Goal: Task Accomplishment & Management: Complete application form

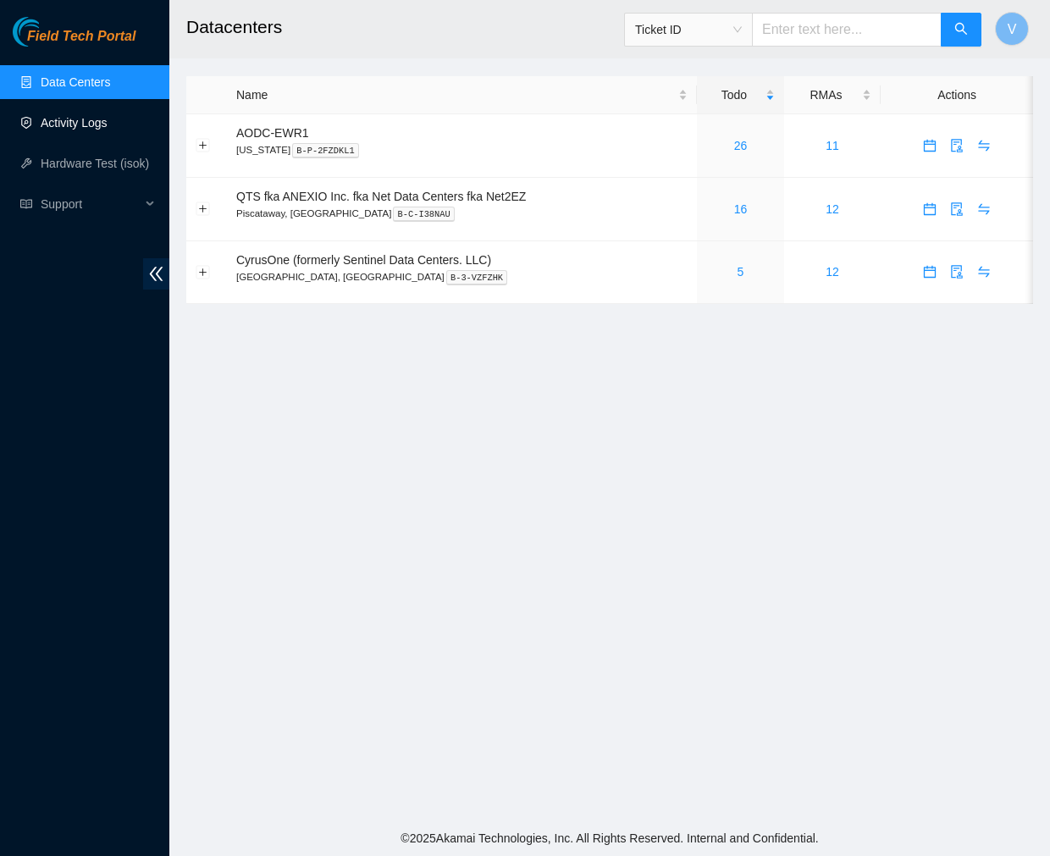
click at [79, 130] on link "Activity Logs" at bounding box center [74, 123] width 67 height 14
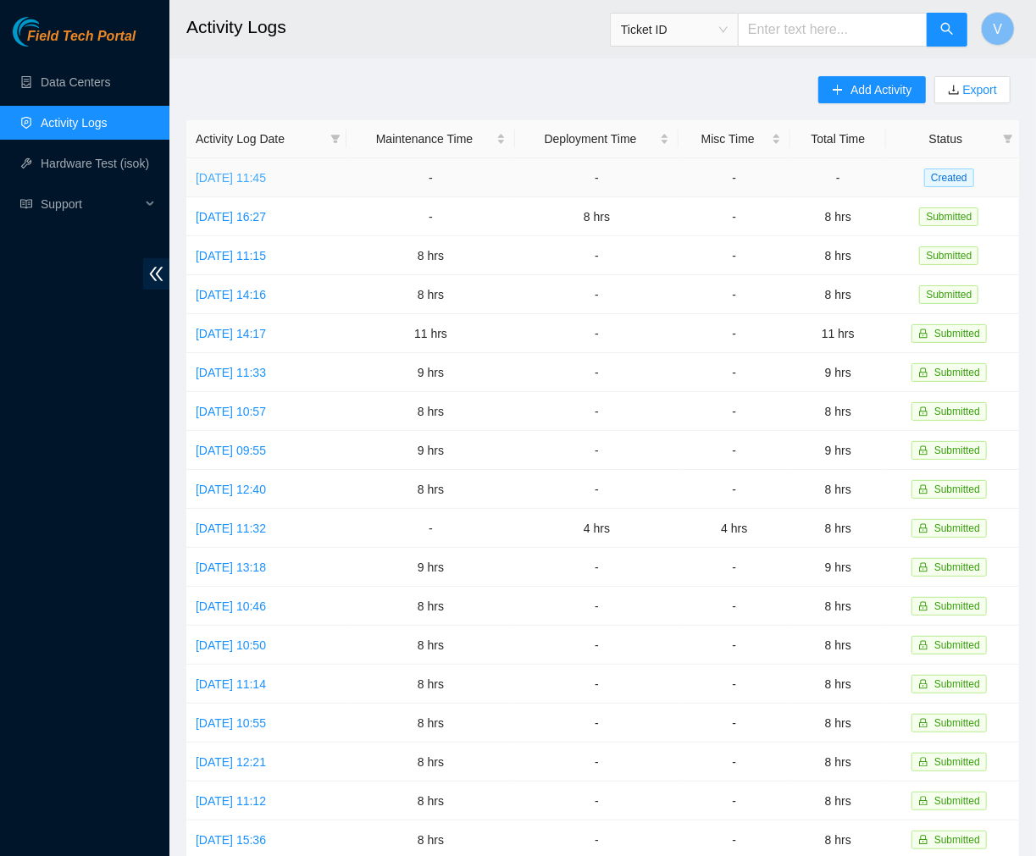
click at [246, 174] on link "Thu, 09 Oct 2025 11:45" at bounding box center [231, 178] width 70 height 14
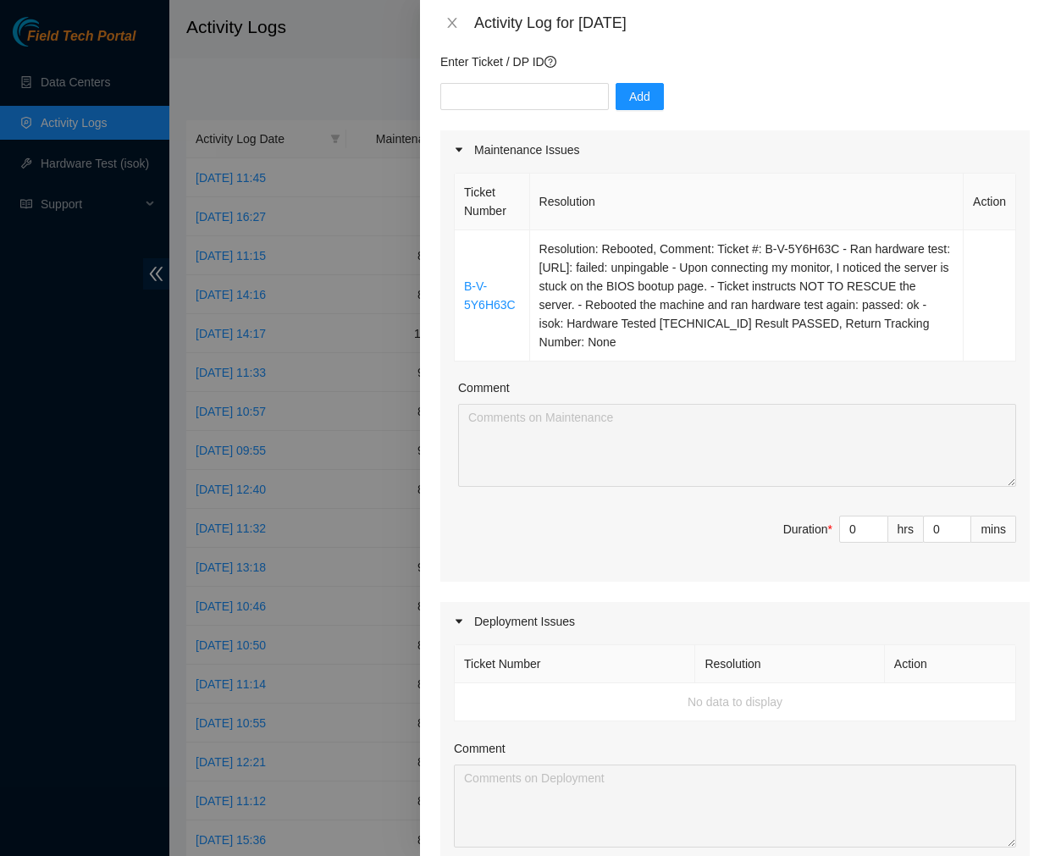
scroll to position [218, 0]
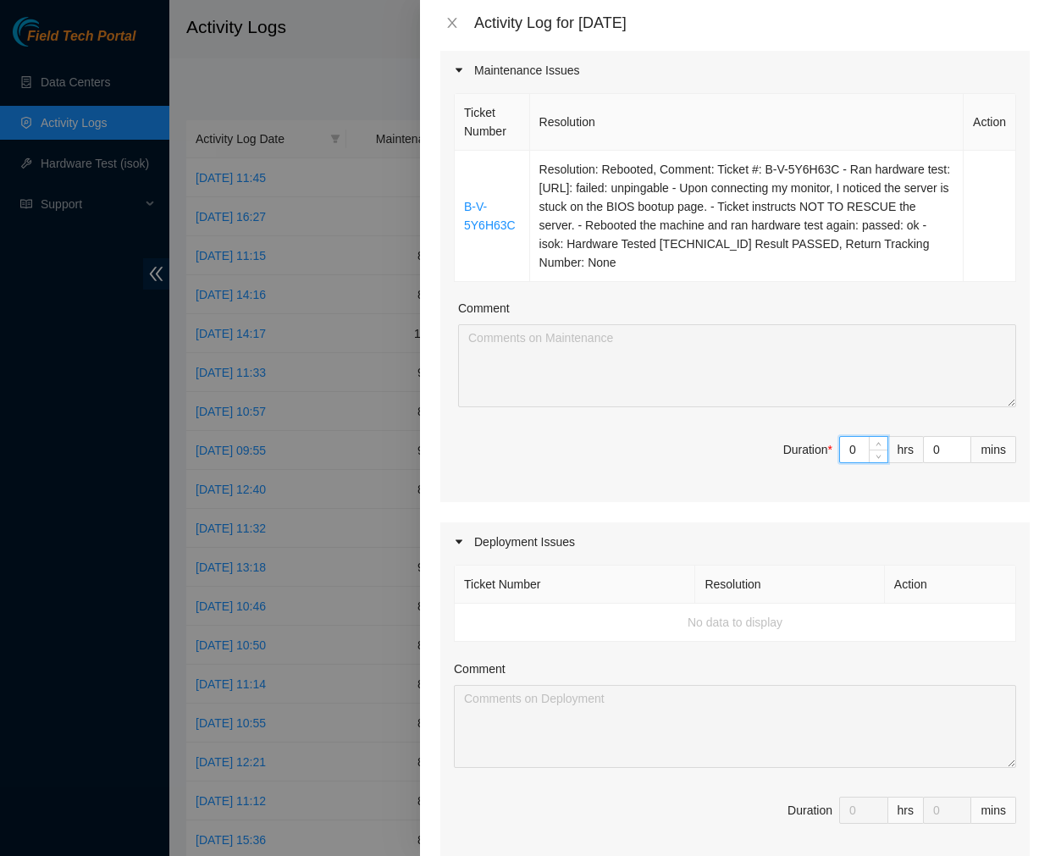
click at [840, 443] on input "0" at bounding box center [863, 449] width 47 height 25
drag, startPoint x: 849, startPoint y: 449, endPoint x: 813, endPoint y: 451, distance: 36.5
click at [813, 451] on span "Duration * 0 hrs 0 mins" at bounding box center [735, 459] width 562 height 47
click at [932, 447] on input "0" at bounding box center [947, 449] width 47 height 25
drag, startPoint x: 932, startPoint y: 447, endPoint x: 870, endPoint y: 447, distance: 62.7
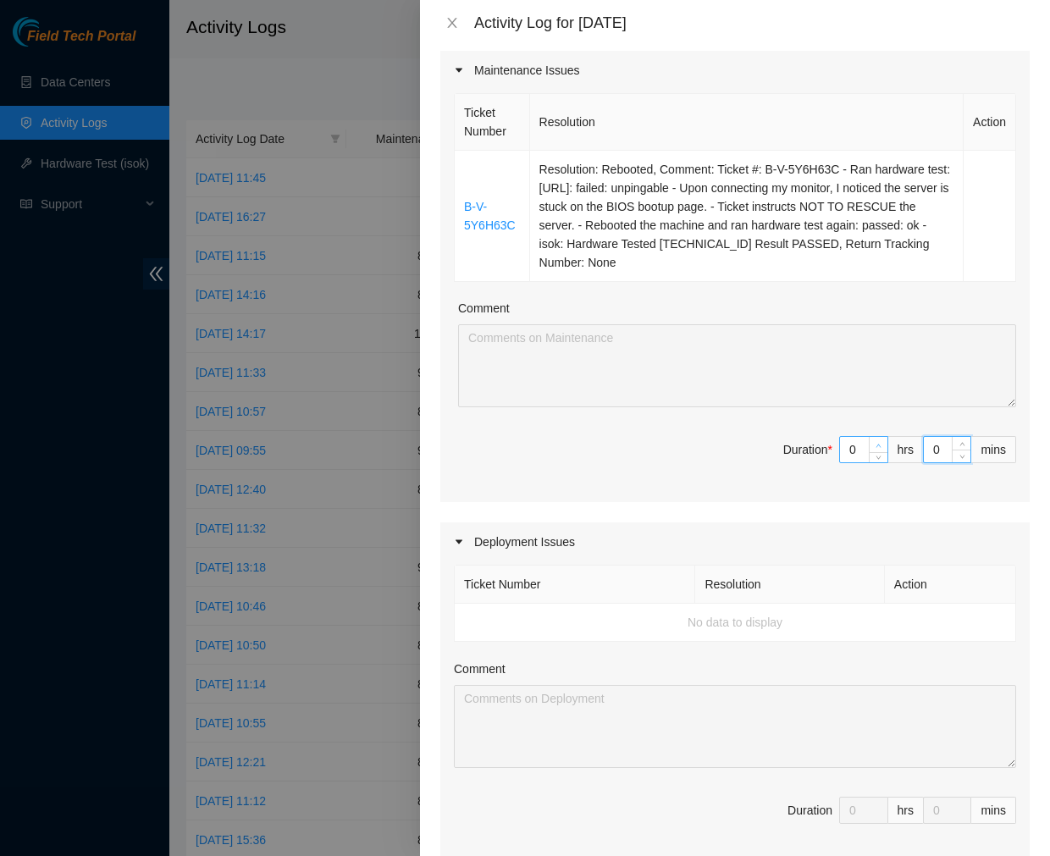
click at [870, 447] on span "Duration * 0 hrs 0 mins" at bounding box center [735, 459] width 562 height 47
type input "3"
type input "30"
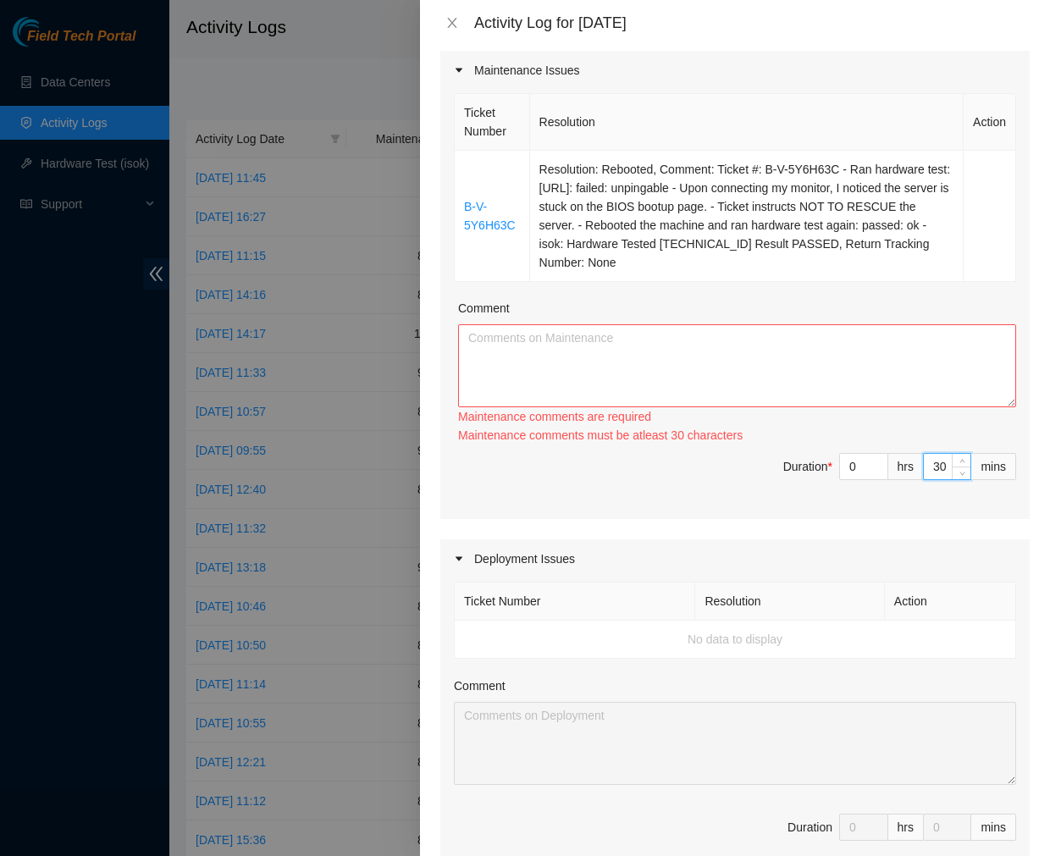
type input "30"
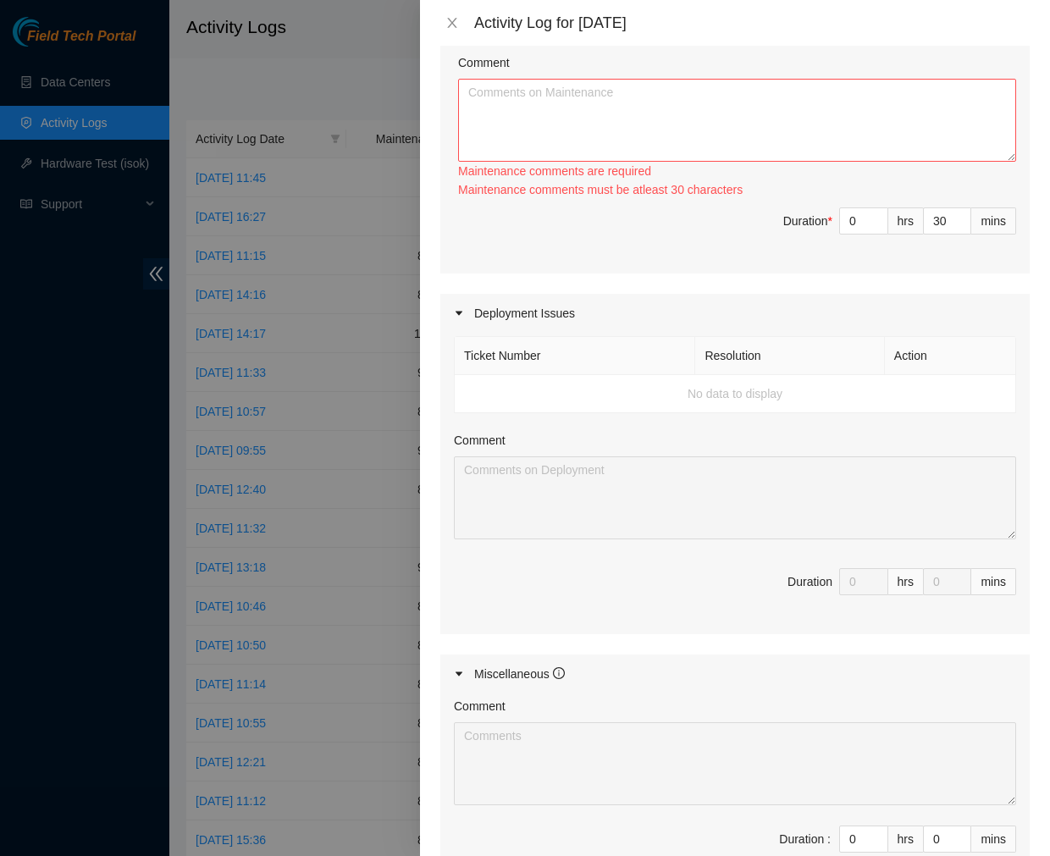
scroll to position [0, 0]
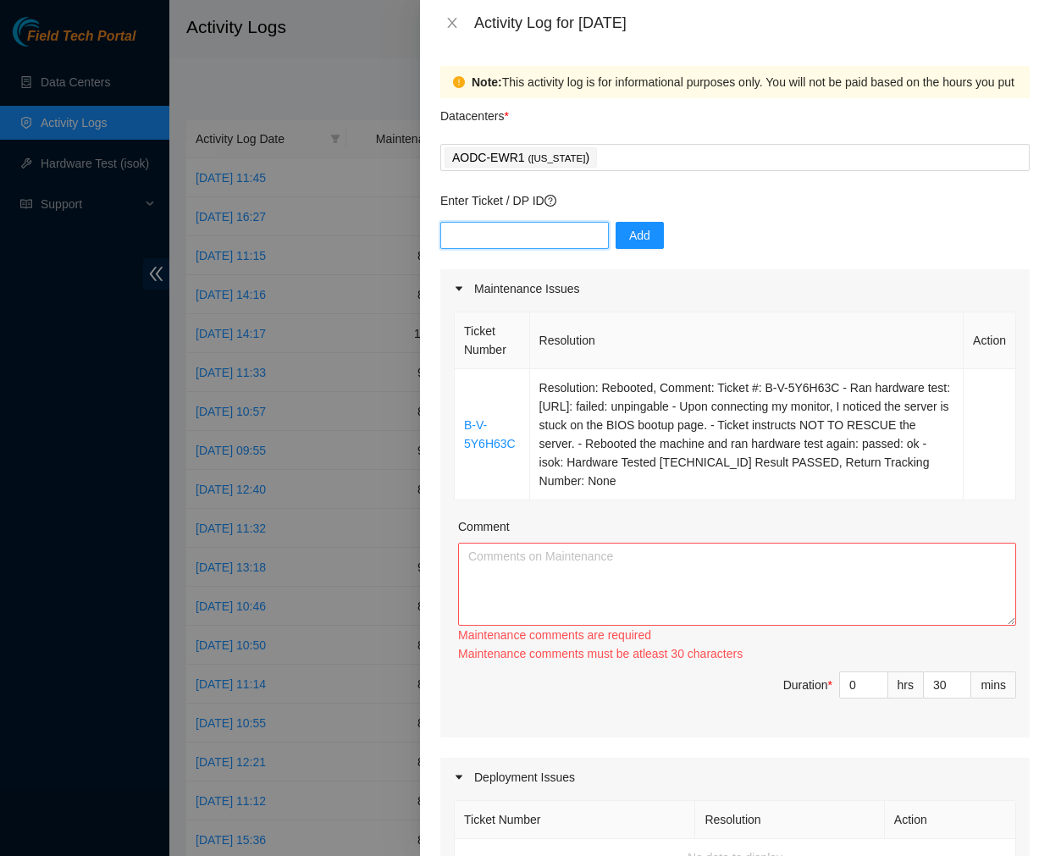
click at [500, 239] on input "text" at bounding box center [524, 235] width 168 height 27
type input "DP83052"
click at [618, 224] on button "Add" at bounding box center [640, 235] width 48 height 27
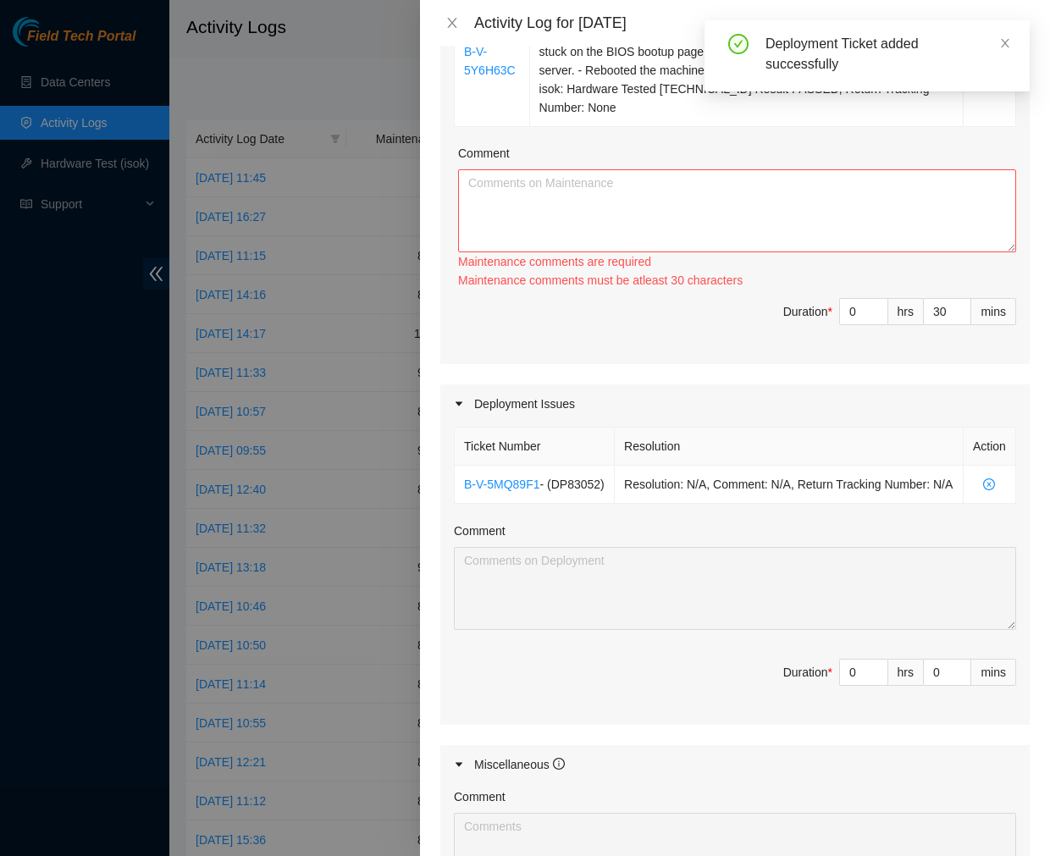
scroll to position [384, 0]
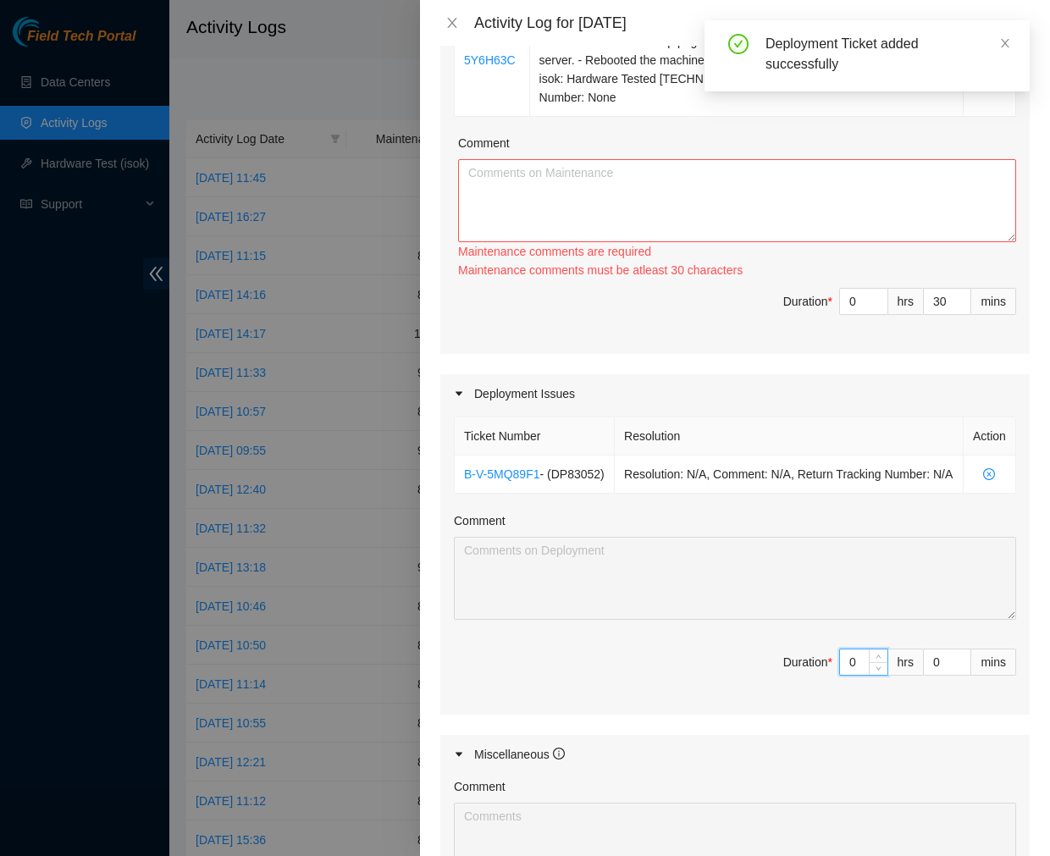
drag, startPoint x: 842, startPoint y: 678, endPoint x: 682, endPoint y: 678, distance: 160.0
click at [682, 678] on span "Duration * 0 hrs 0 mins" at bounding box center [735, 672] width 562 height 47
type input "7"
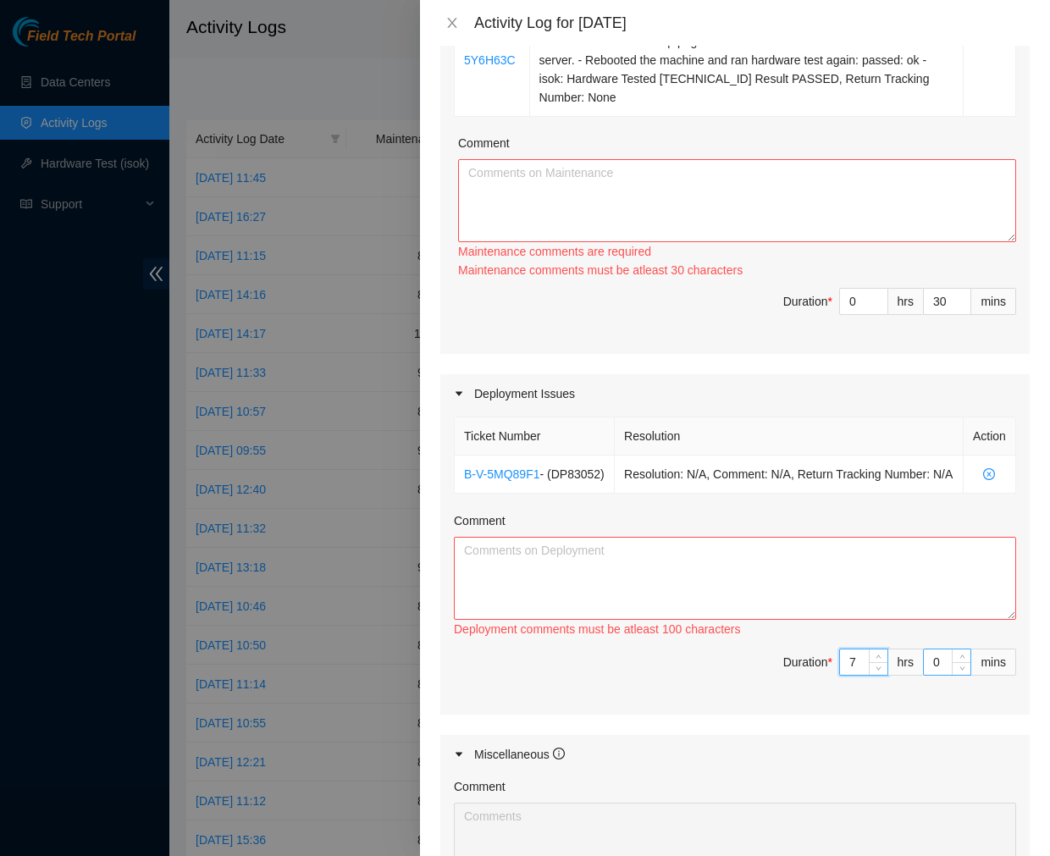
type input "7"
drag, startPoint x: 930, startPoint y: 681, endPoint x: 799, endPoint y: 700, distance: 131.8
click at [799, 696] on span "Duration * 7 hrs 0 mins" at bounding box center [735, 672] width 562 height 47
type input "3"
type input "33"
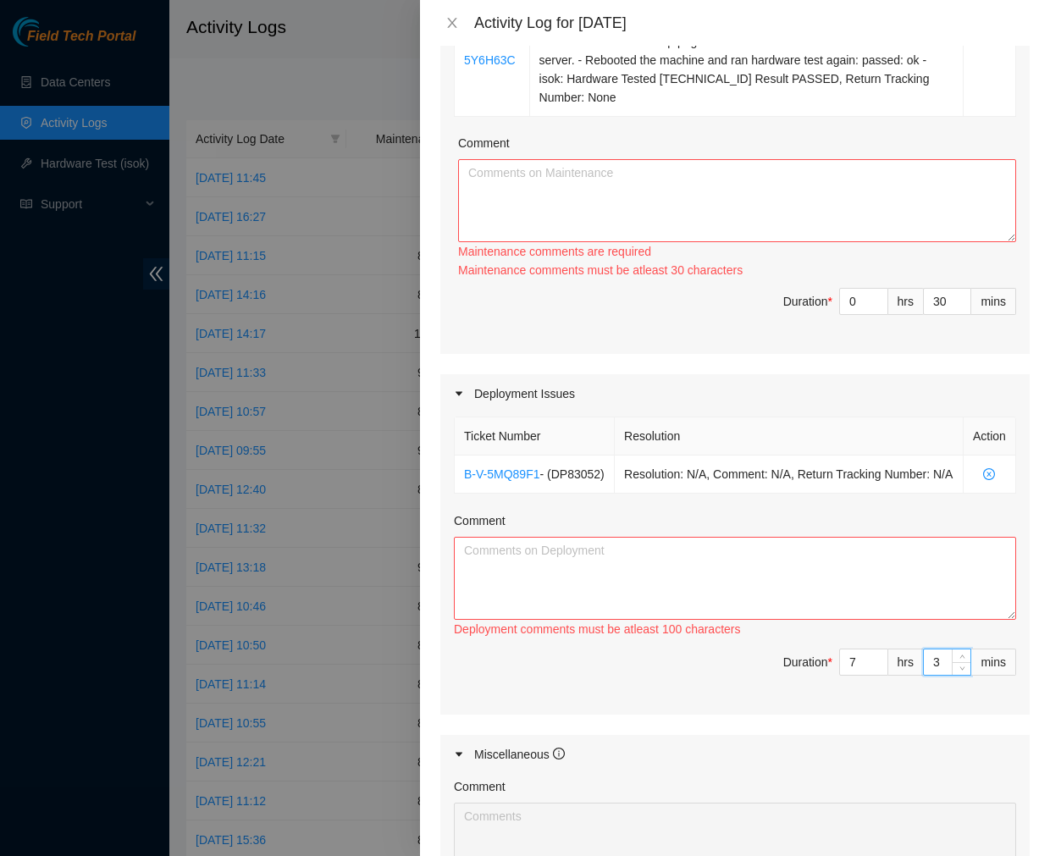
type input "30"
type input "8"
type input "0"
type input "30"
click at [669, 587] on textarea "Comment" at bounding box center [735, 578] width 562 height 83
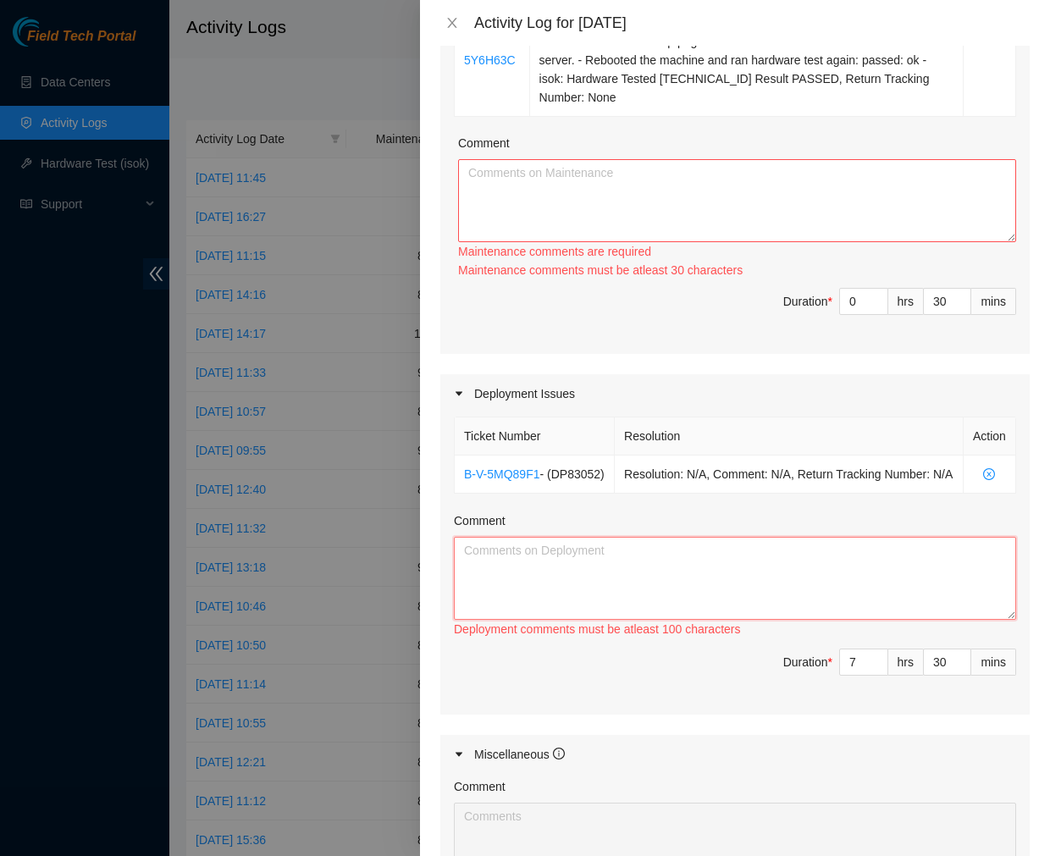
paste textarea "Installed a secondary PDU for rack EWR1-0610 (DP83052) Installed all twenty nin…"
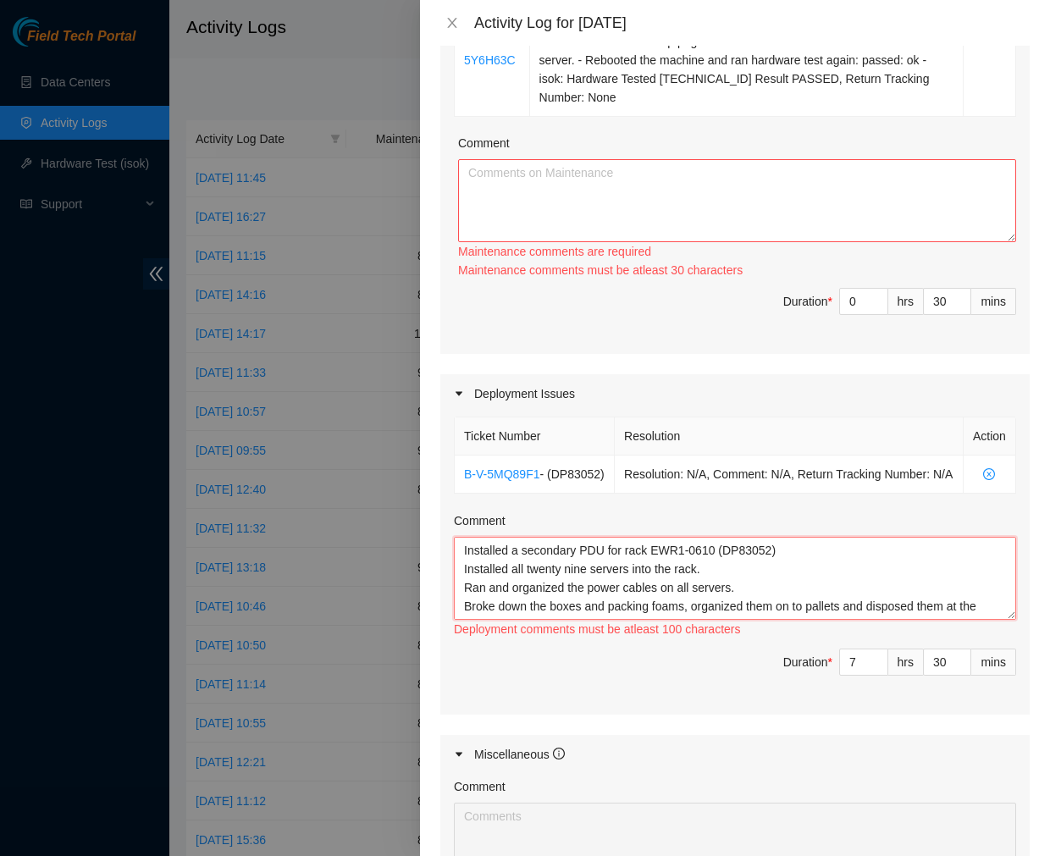
scroll to position [32, 0]
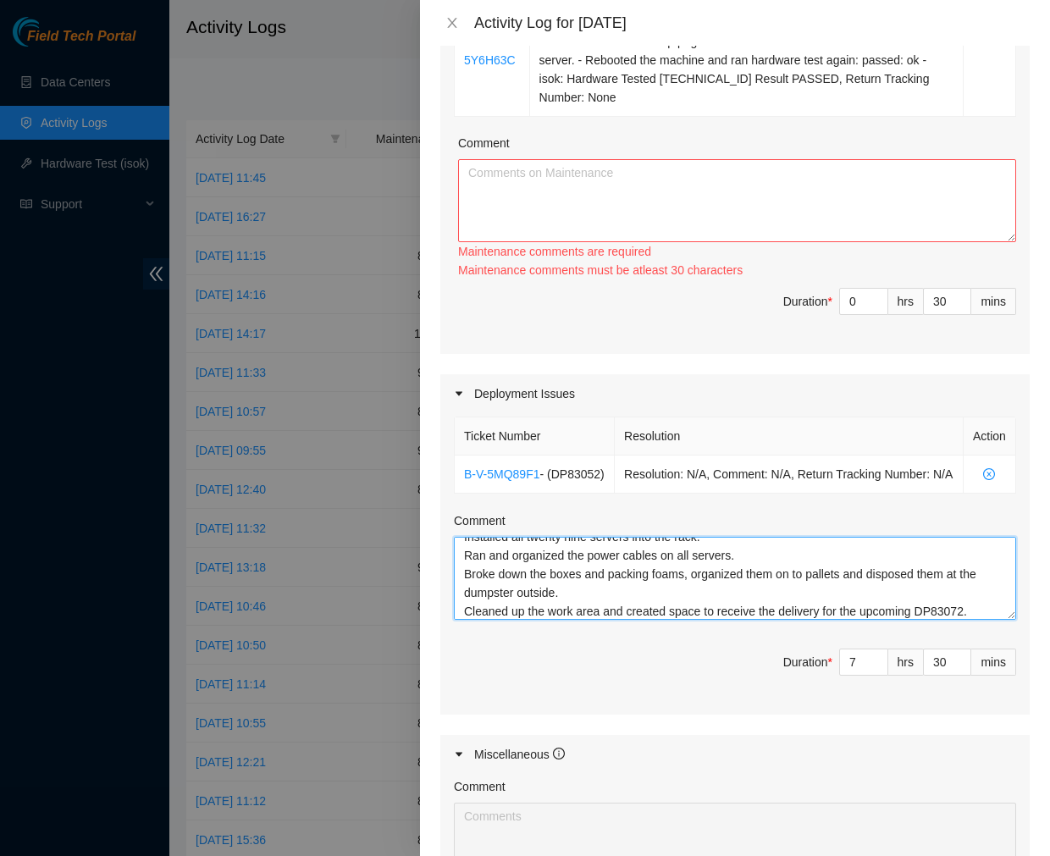
type textarea "Installed a secondary PDU for rack EWR1-0610 (DP83052) Installed all twenty nin…"
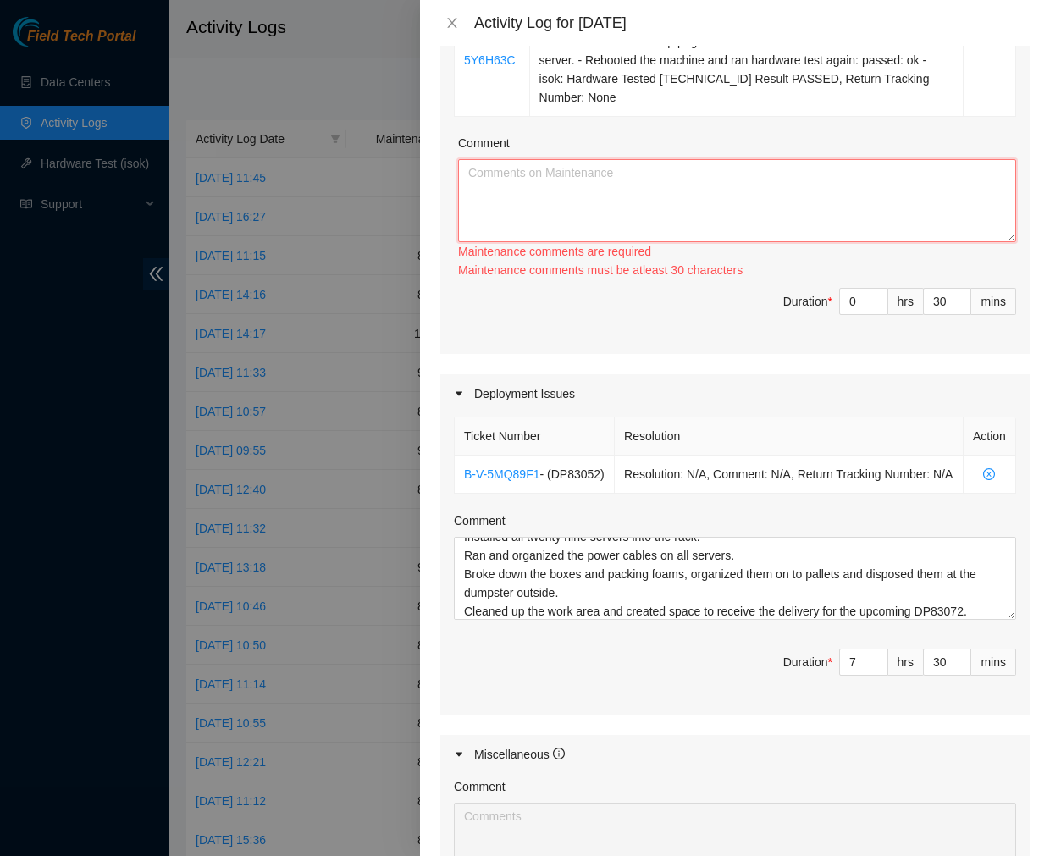
click at [630, 183] on textarea "Comment" at bounding box center [737, 200] width 558 height 83
paste textarea "Ticket #: B-V-5Y6H63C - Ran hardware test: 23.59.255.143: failed: unpingable - …"
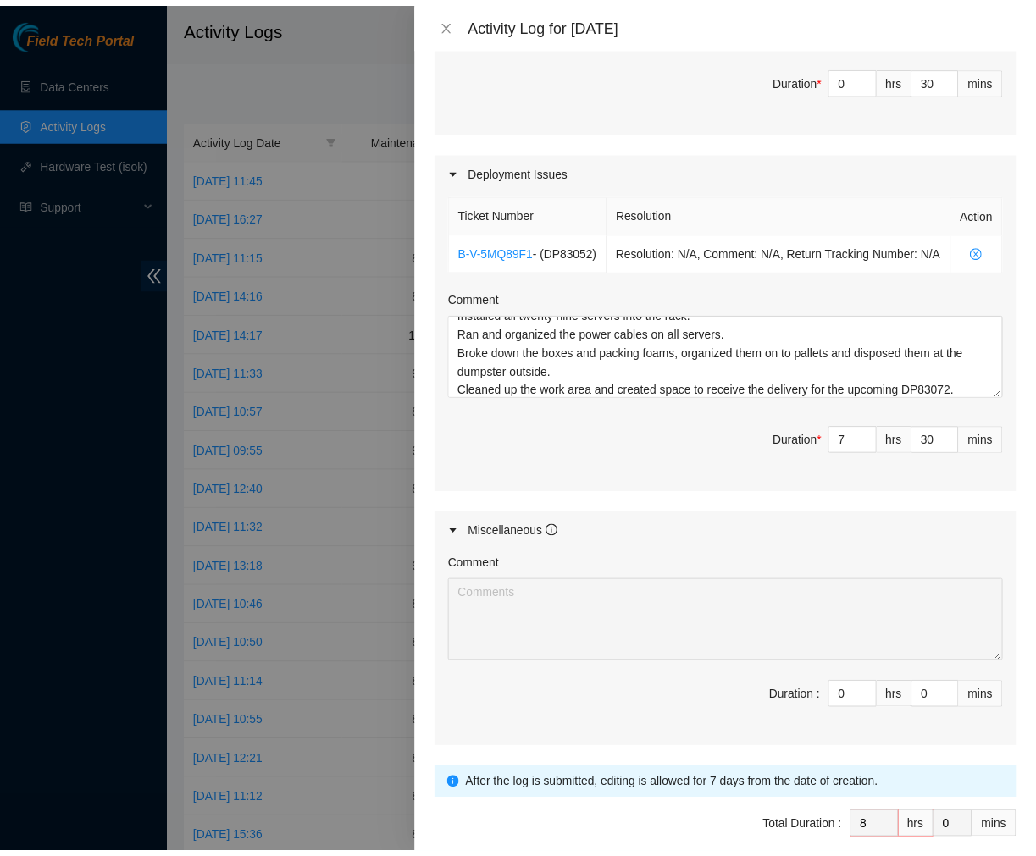
scroll to position [684, 0]
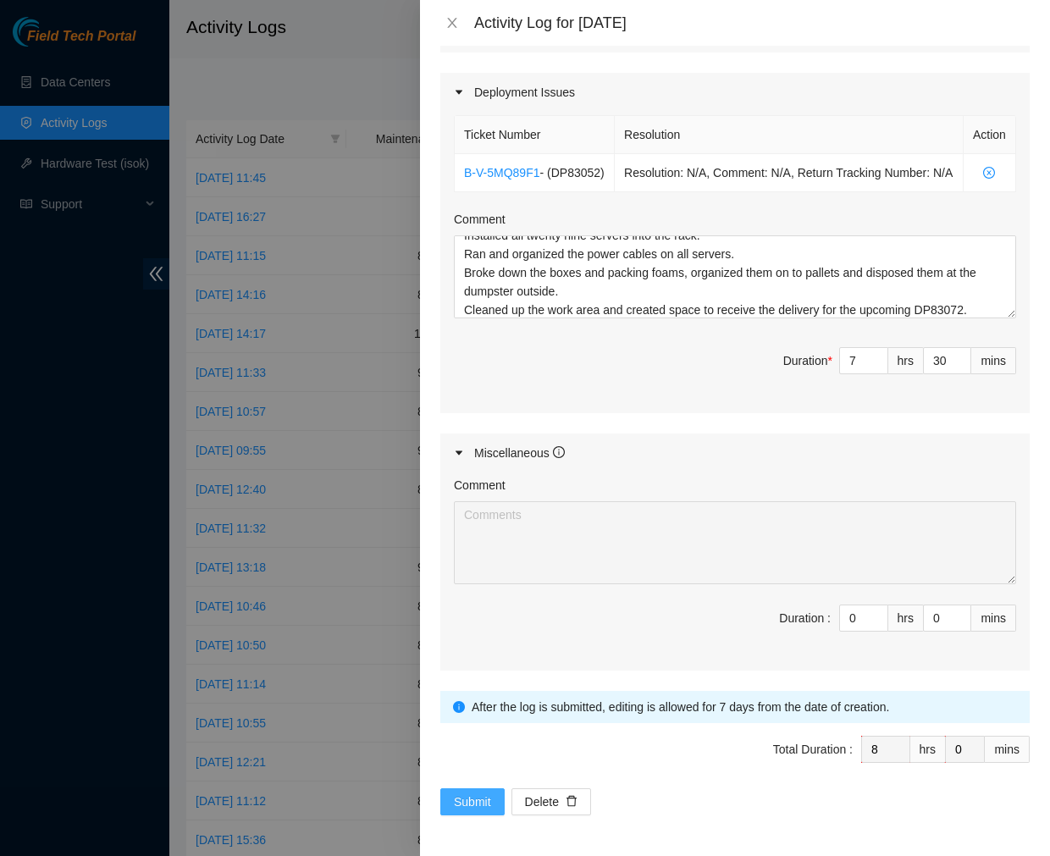
type textarea "Ticket #: B-V-5Y6H63C - Ran hardware test: 23.59.255.143: failed: unpingable - …"
click at [472, 809] on span "Submit" at bounding box center [472, 802] width 37 height 19
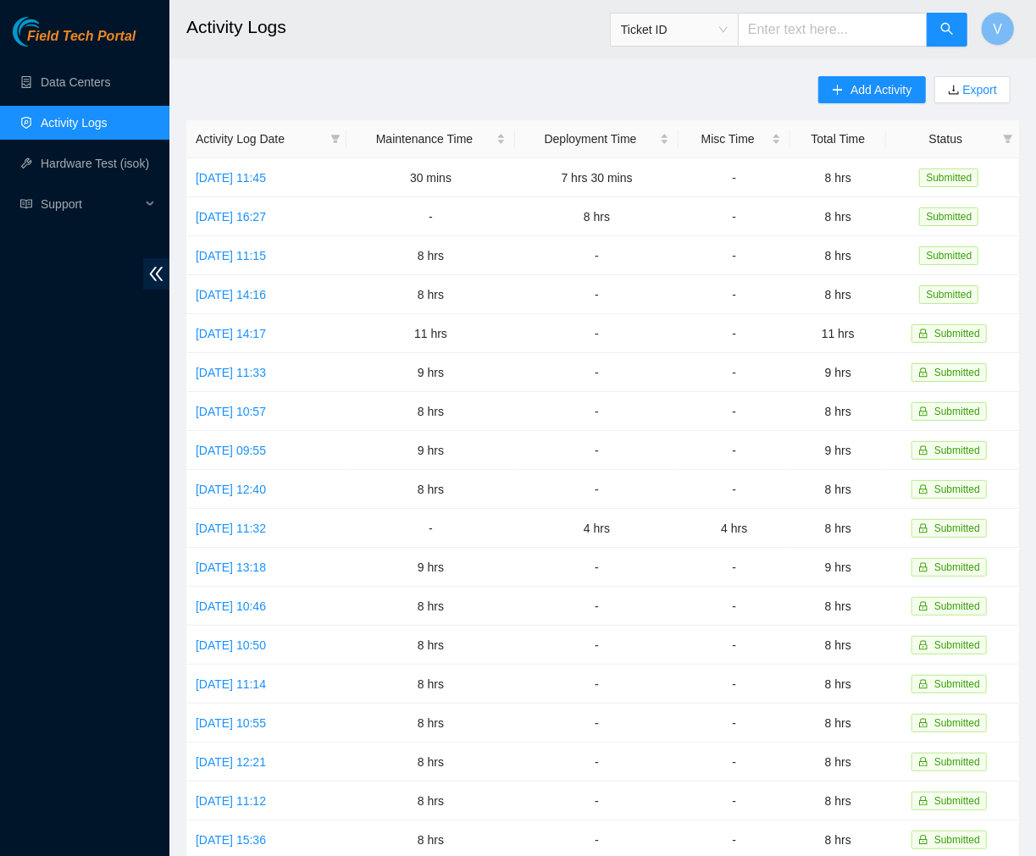
click at [451, 62] on main "Activity Logs Ticket ID V Add Activity Export Activity Log Date Maintenance Tim…" at bounding box center [602, 504] width 866 height 1008
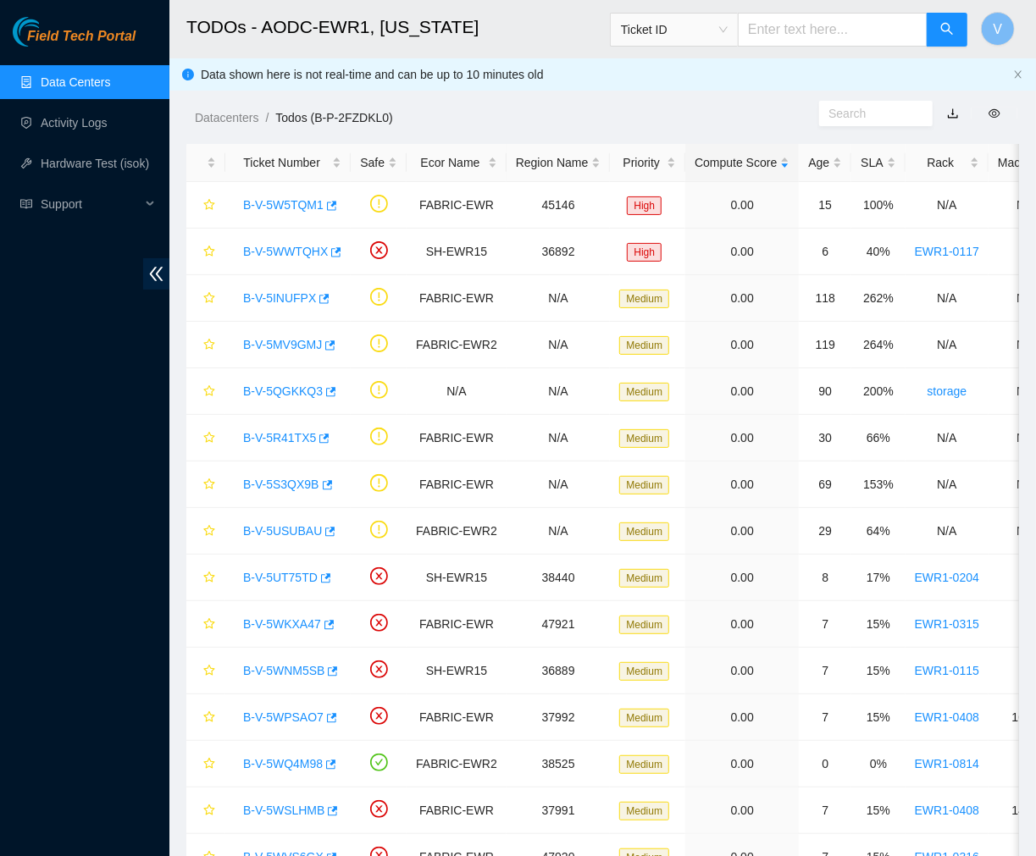
scroll to position [284, 0]
click at [528, 22] on h2 "TODOs - AODC-EWR1, [US_STATE]" at bounding box center [536, 27] width 701 height 54
